Goal: Check status: Check status

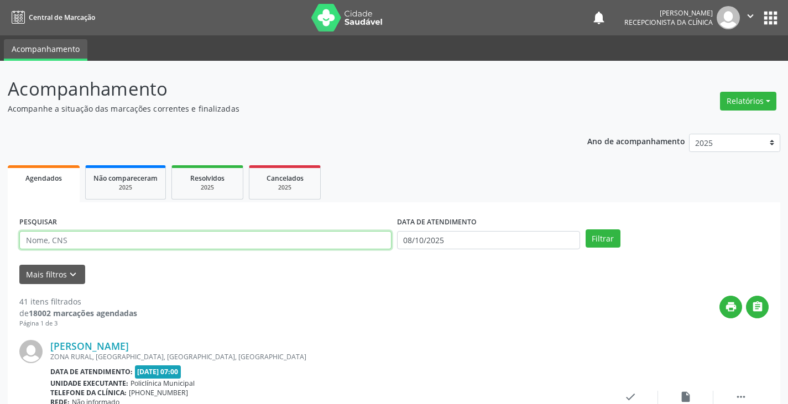
click at [281, 242] on input "text" at bounding box center [205, 240] width 372 height 19
click at [586, 229] on button "Filtrar" at bounding box center [603, 238] width 35 height 19
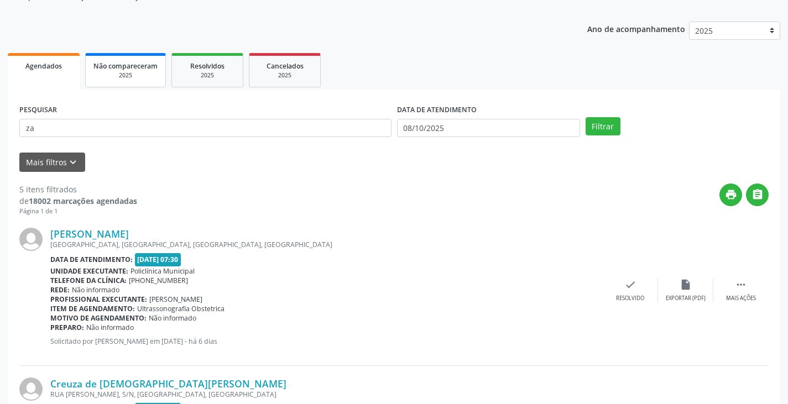
scroll to position [29, 0]
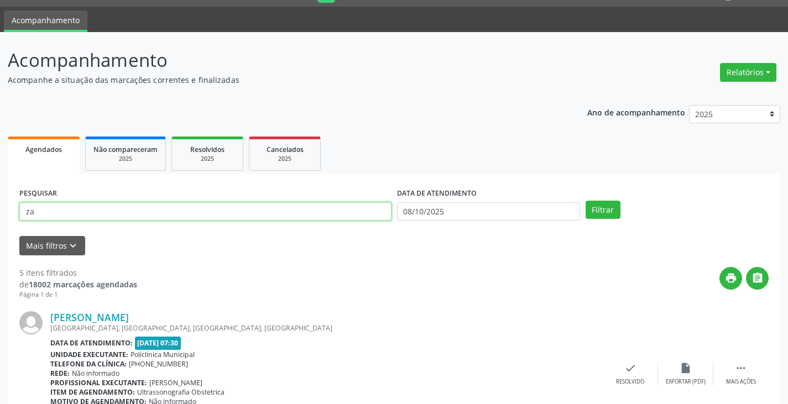
click at [91, 210] on input "za" at bounding box center [205, 211] width 372 height 19
click at [586, 201] on button "Filtrar" at bounding box center [603, 210] width 35 height 19
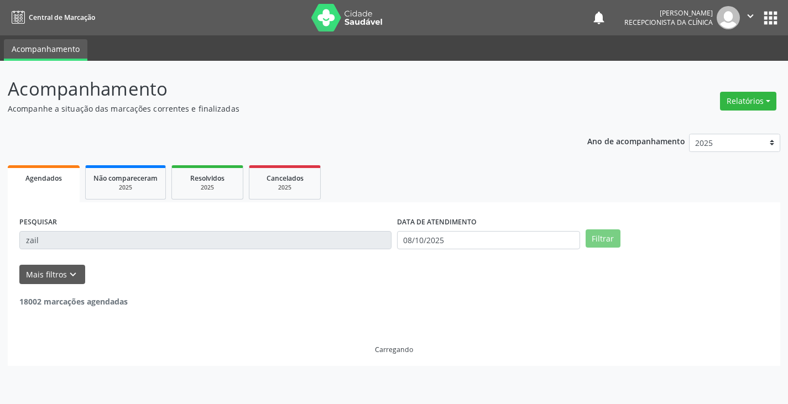
scroll to position [0, 0]
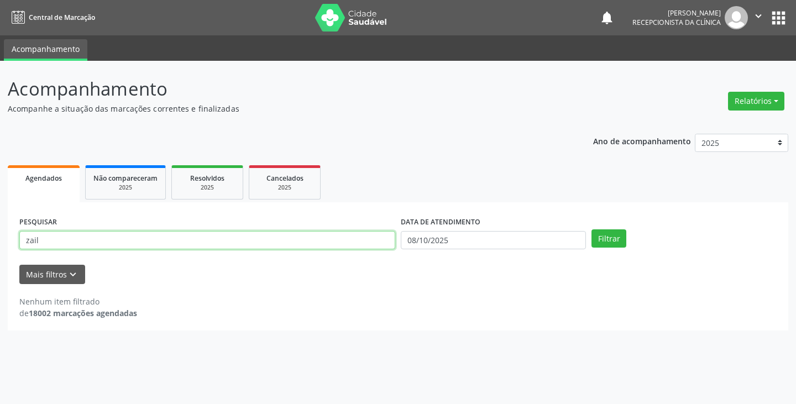
click at [112, 234] on input "zail" at bounding box center [207, 240] width 376 height 19
type input "z"
click at [592, 229] on button "Filtrar" at bounding box center [609, 238] width 35 height 19
click at [312, 241] on input "han" at bounding box center [207, 240] width 376 height 19
type input "h"
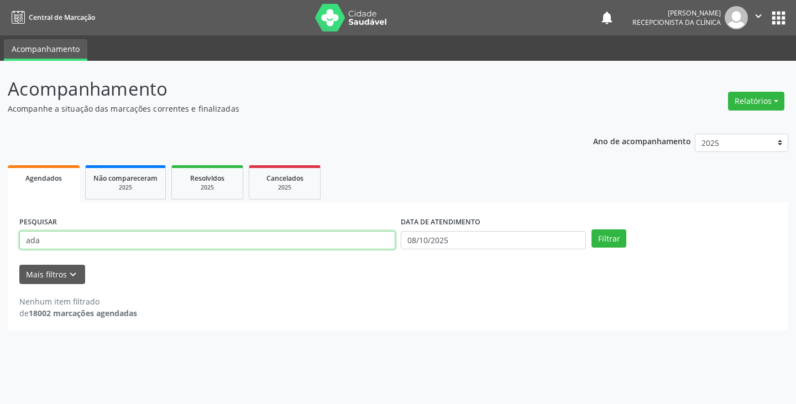
type input "ada"
click at [592, 229] on button "Filtrar" at bounding box center [609, 238] width 35 height 19
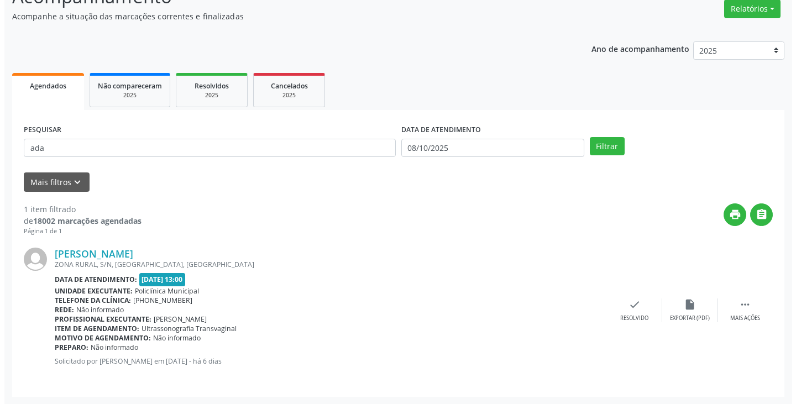
scroll to position [93, 0]
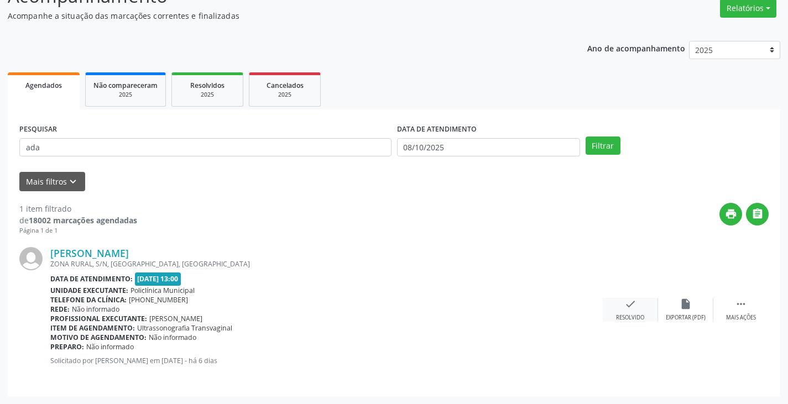
click at [627, 309] on icon "check" at bounding box center [630, 304] width 12 height 12
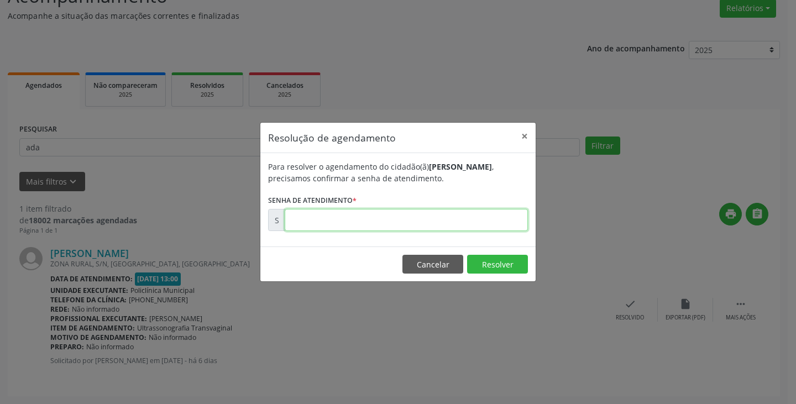
click at [503, 223] on input "text" at bounding box center [406, 220] width 243 height 22
type input "00180309"
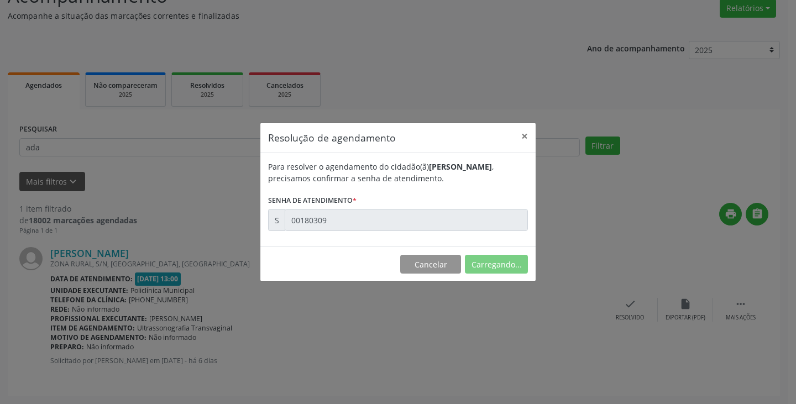
scroll to position [0, 0]
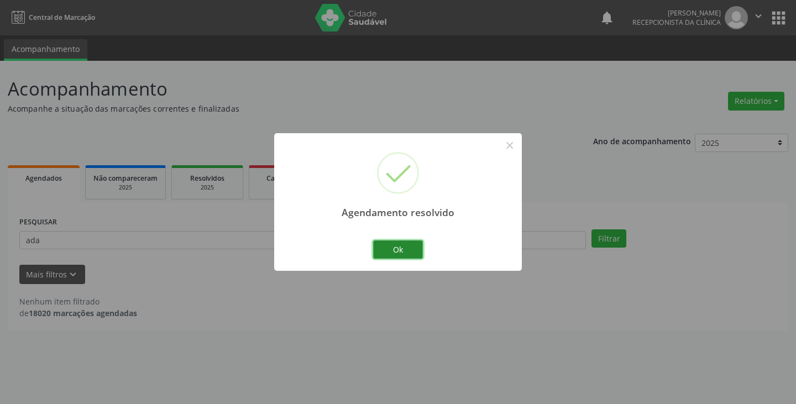
click at [401, 245] on button "Ok" at bounding box center [398, 250] width 50 height 19
